Goal: Information Seeking & Learning: Learn about a topic

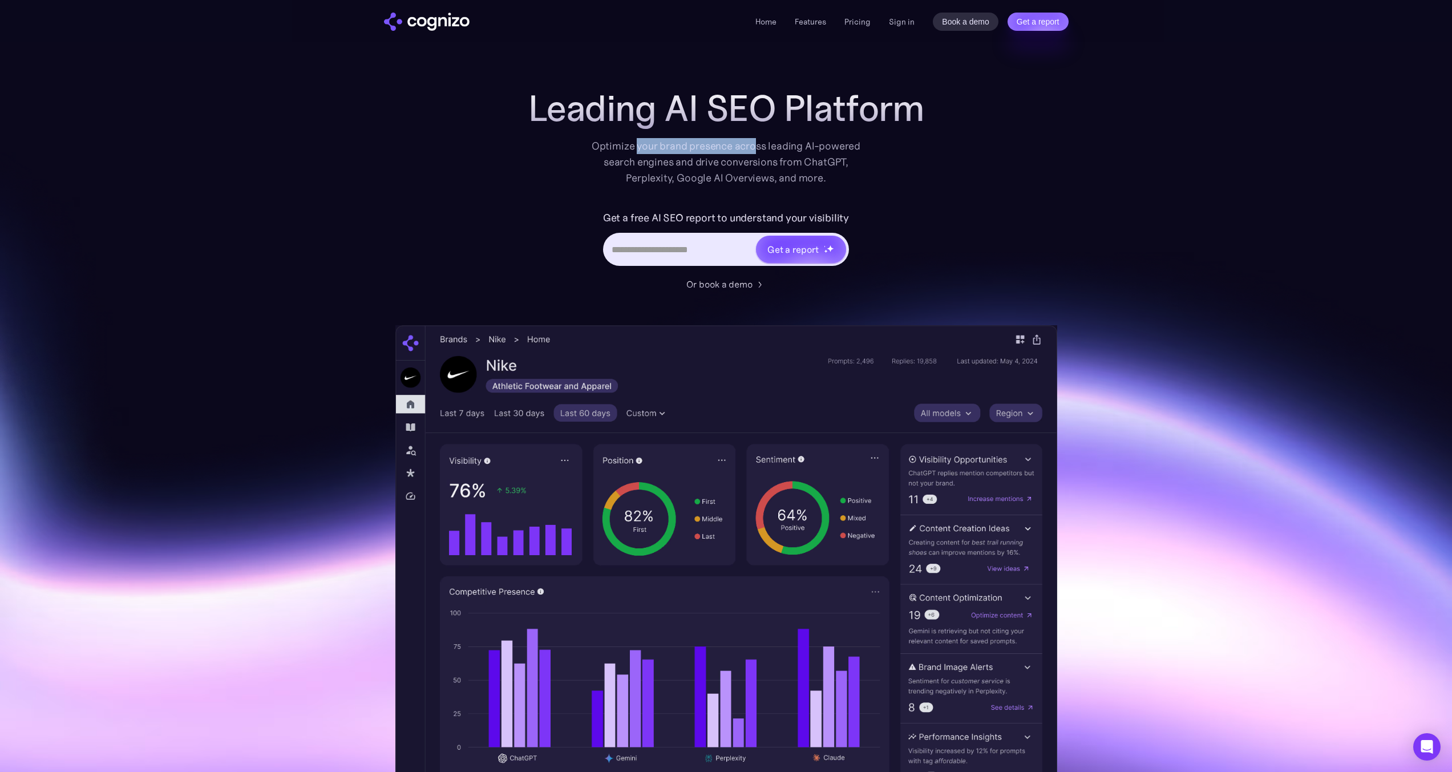
drag, startPoint x: 639, startPoint y: 144, endPoint x: 757, endPoint y: 142, distance: 118.1
click at [757, 142] on div "Optimize your brand presence across leading AI-powered search engines and drive…" at bounding box center [726, 162] width 281 height 48
click at [758, 142] on div "Optimize your brand presence across leading AI-powered search engines and drive…" at bounding box center [726, 162] width 281 height 48
click at [759, 142] on div "Optimize your brand presence across leading AI-powered search engines and drive…" at bounding box center [726, 162] width 281 height 48
click at [795, 144] on div "Optimize your brand presence across leading AI-powered search engines and drive…" at bounding box center [726, 162] width 281 height 48
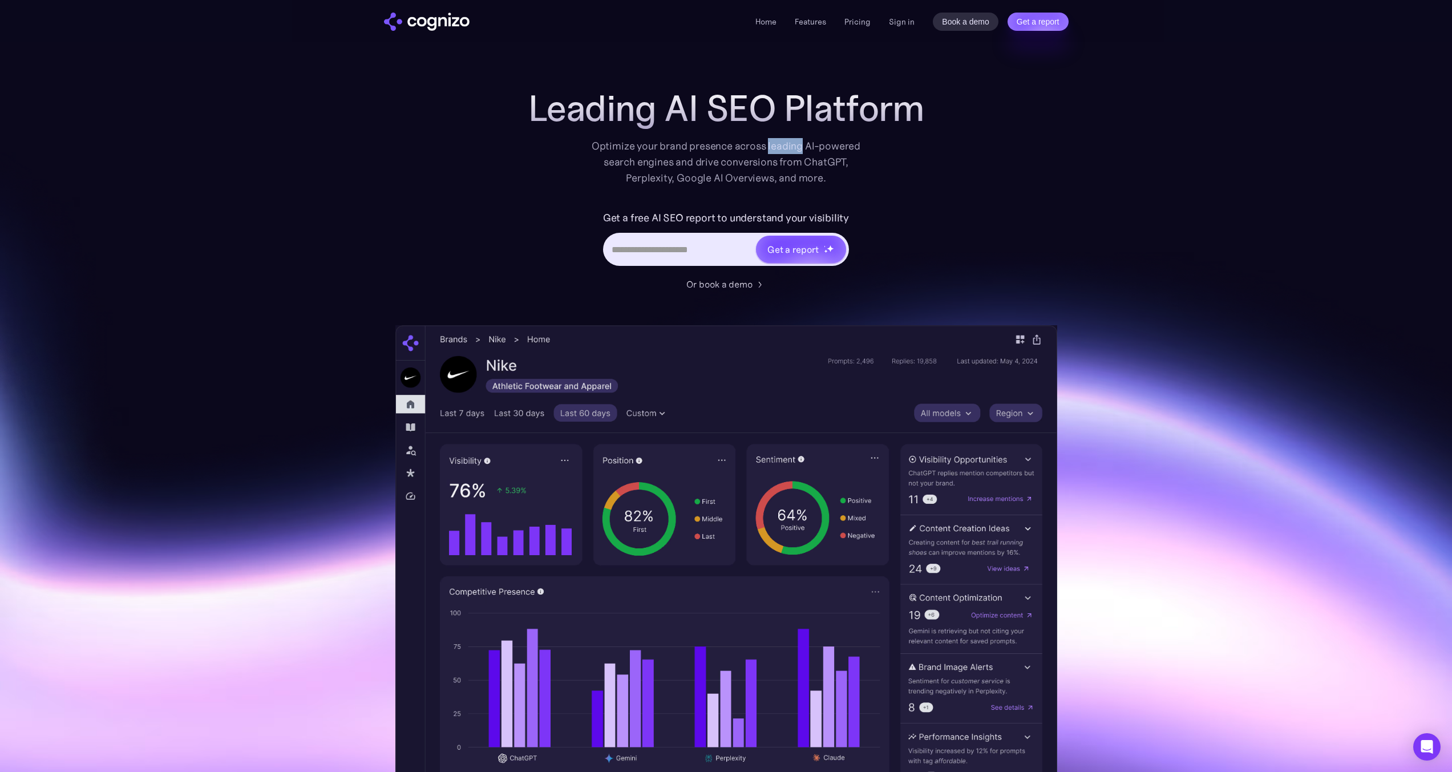
click at [796, 144] on div "Optimize your brand presence across leading AI-powered search engines and drive…" at bounding box center [726, 162] width 281 height 48
drag, startPoint x: 614, startPoint y: 164, endPoint x: 693, endPoint y: 160, distance: 78.8
click at [688, 160] on div "Optimize your brand presence across leading AI-powered search engines and drive…" at bounding box center [726, 162] width 281 height 48
click at [701, 160] on div "Optimize your brand presence across leading AI-powered search engines and drive…" at bounding box center [726, 162] width 281 height 48
drag, startPoint x: 701, startPoint y: 160, endPoint x: 730, endPoint y: 161, distance: 28.5
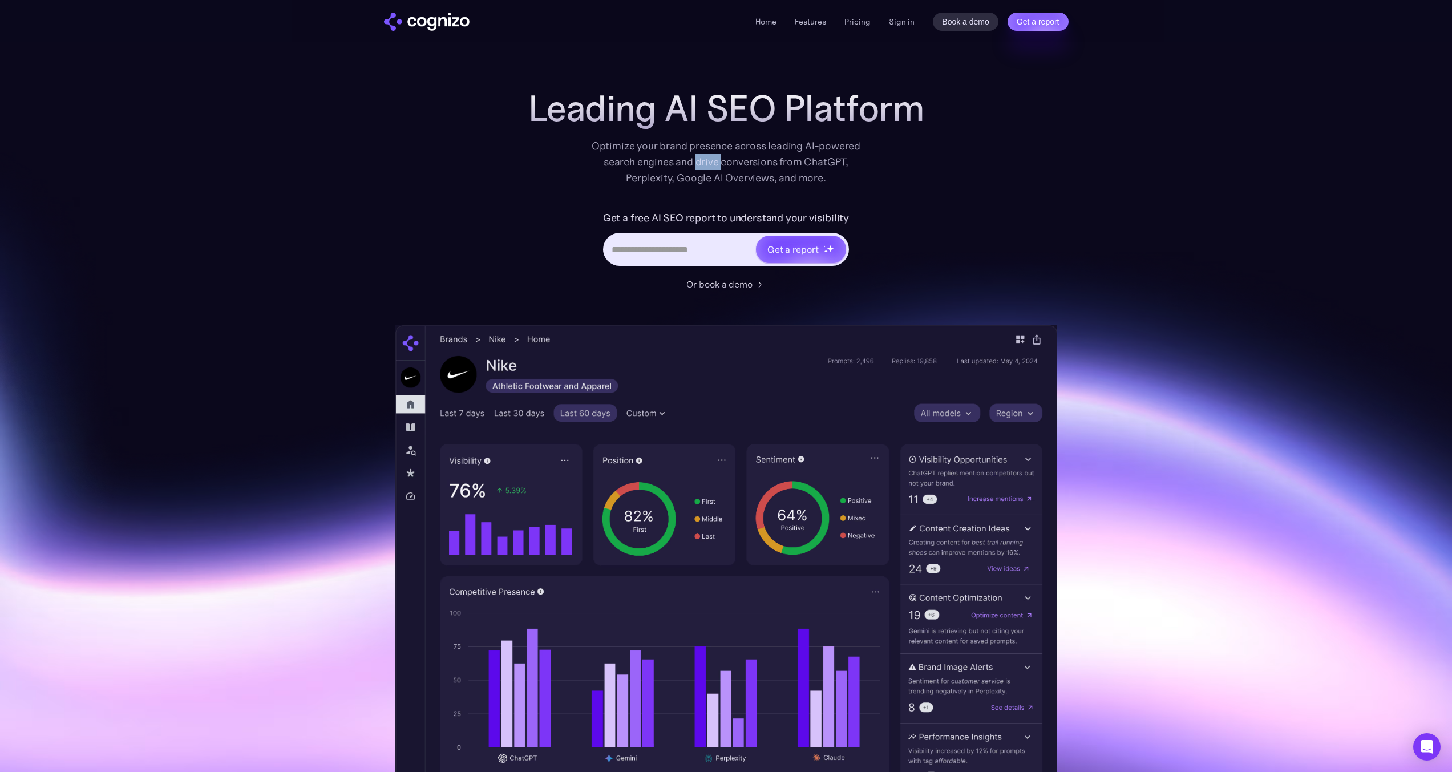
click at [702, 160] on div "Optimize your brand presence across leading AI-powered search engines and drive…" at bounding box center [726, 162] width 281 height 48
click at [753, 161] on div "Optimize your brand presence across leading AI-powered search engines and drive…" at bounding box center [726, 162] width 281 height 48
click at [658, 179] on div "Optimize your brand presence across leading AI-powered search engines and drive…" at bounding box center [726, 162] width 281 height 48
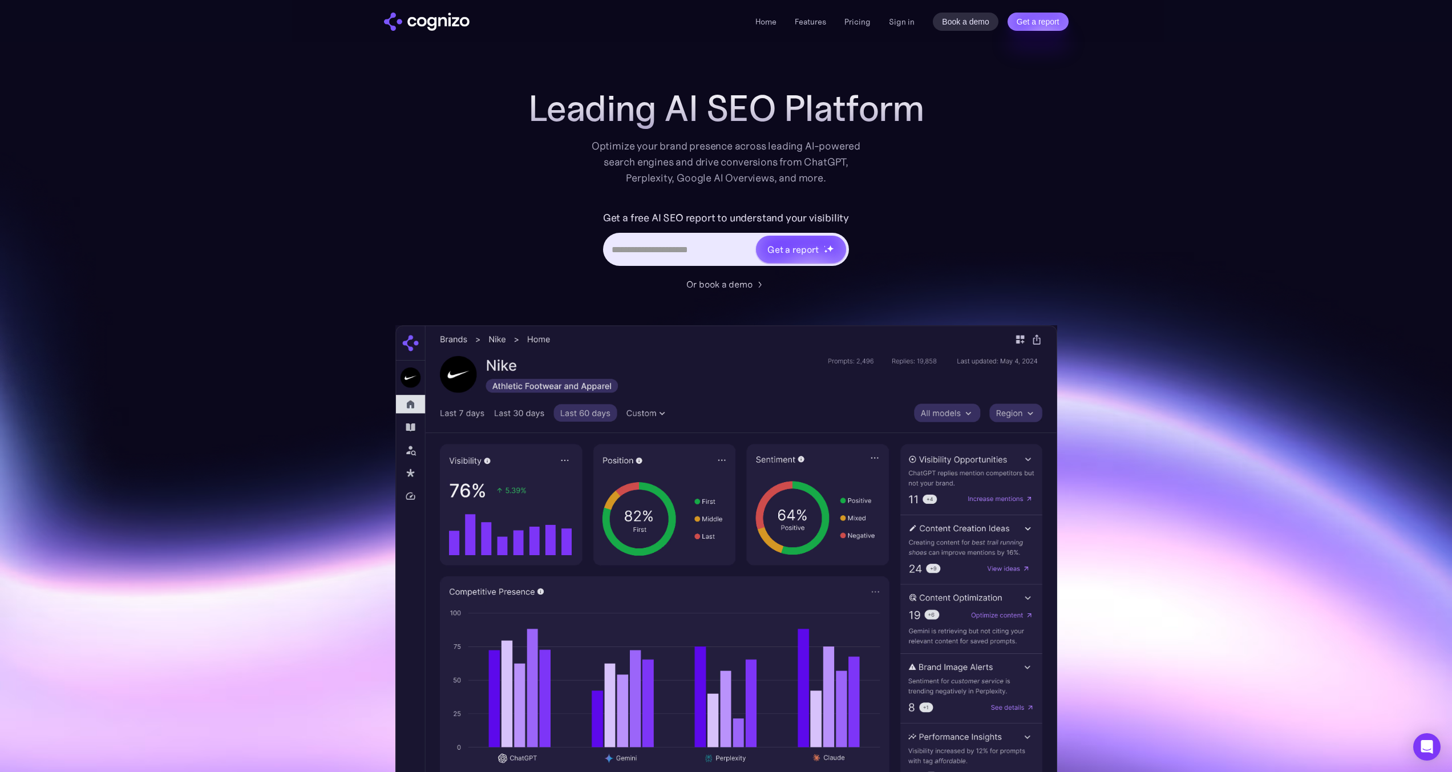
click at [687, 180] on div "Optimize your brand presence across leading AI-powered search engines and drive…" at bounding box center [726, 162] width 281 height 48
click at [689, 180] on div "Optimize your brand presence across leading AI-powered search engines and drive…" at bounding box center [726, 162] width 281 height 48
drag, startPoint x: 624, startPoint y: 147, endPoint x: 695, endPoint y: 145, distance: 70.7
click at [695, 145] on div "Optimize your brand presence across leading AI-powered search engines and drive…" at bounding box center [726, 162] width 281 height 48
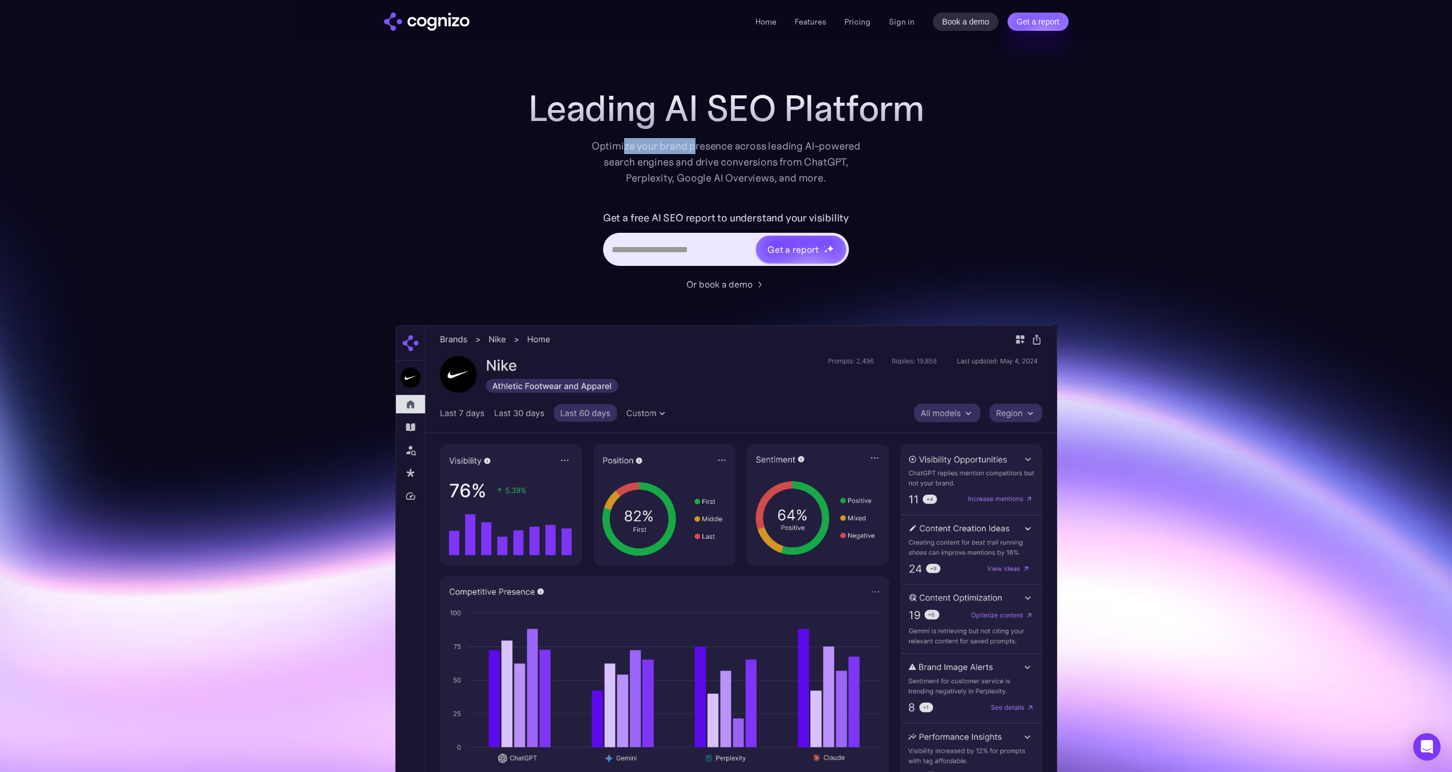
drag, startPoint x: 696, startPoint y: 145, endPoint x: 741, endPoint y: 147, distance: 45.1
click at [696, 145] on div "Optimize your brand presence across leading AI-powered search engines and drive…" at bounding box center [726, 162] width 281 height 48
click at [759, 145] on div "Optimize your brand presence across leading AI-powered search engines and drive…" at bounding box center [726, 162] width 281 height 48
click at [791, 144] on div "Optimize your brand presence across leading AI-powered search engines and drive…" at bounding box center [726, 162] width 281 height 48
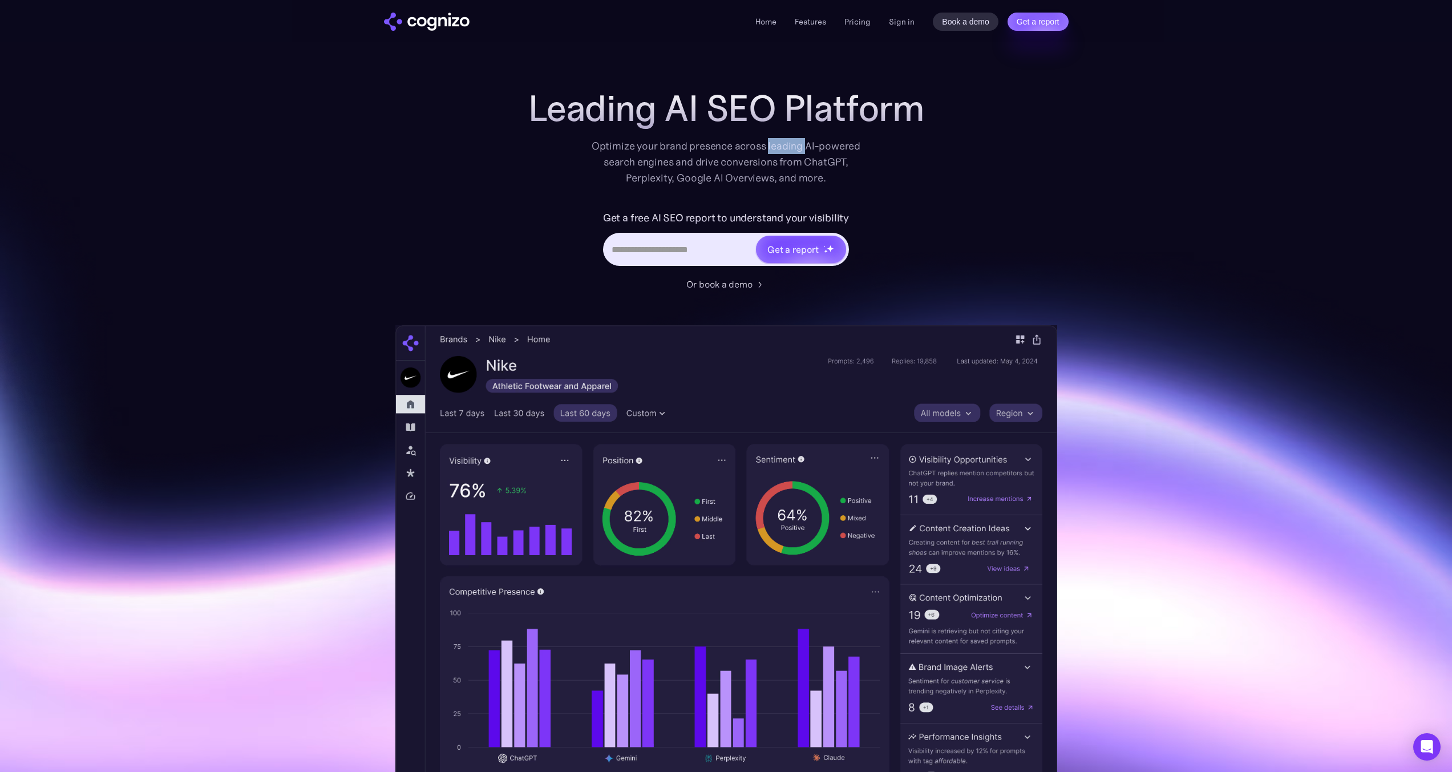
click at [791, 144] on div "Optimize your brand presence across leading AI-powered search engines and drive…" at bounding box center [726, 162] width 281 height 48
click at [861, 21] on link "Pricing" at bounding box center [857, 22] width 26 height 10
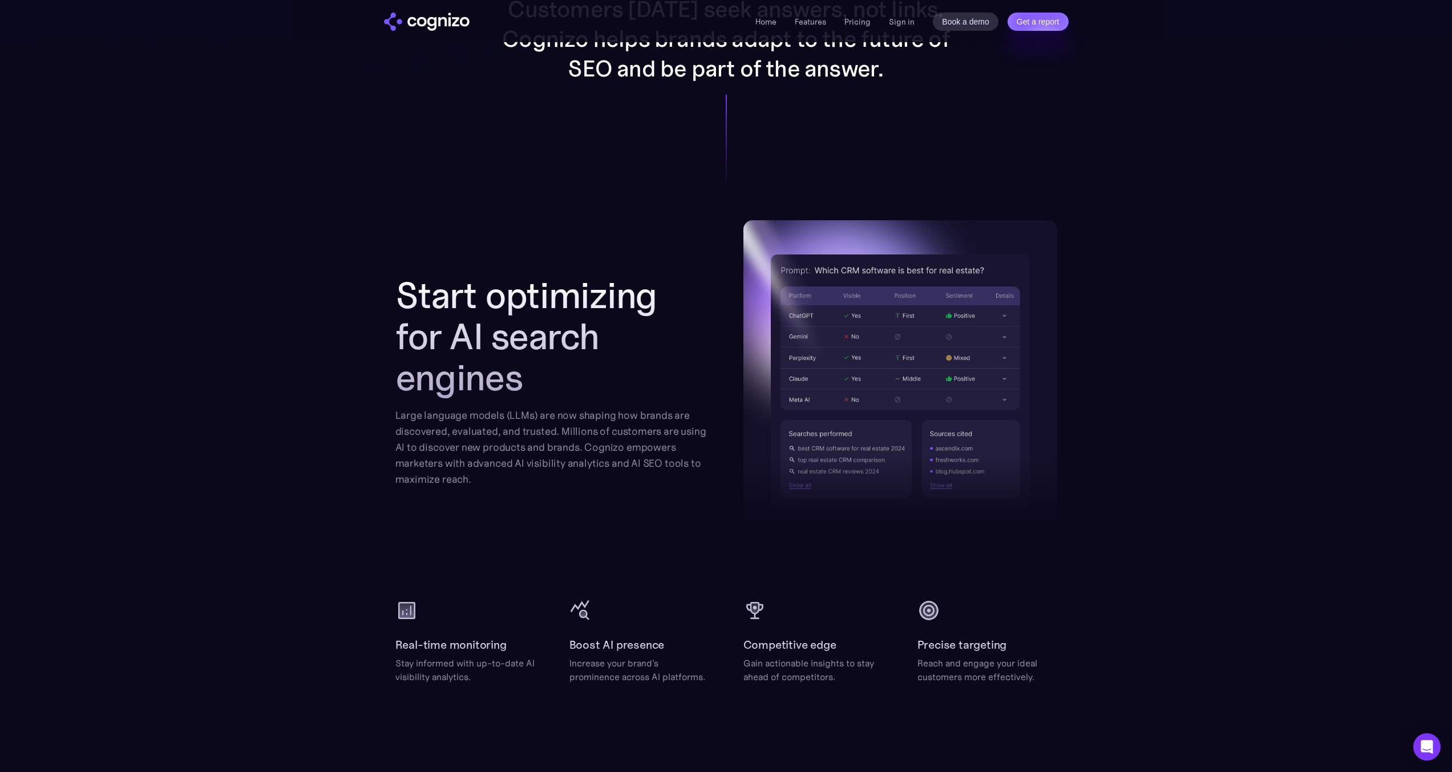
scroll to position [1027, 0]
